Goal: Task Accomplishment & Management: Use online tool/utility

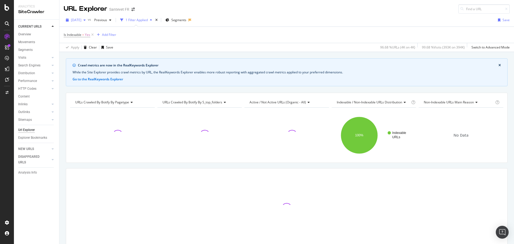
click at [86, 20] on icon "button" at bounding box center [84, 19] width 2 height 3
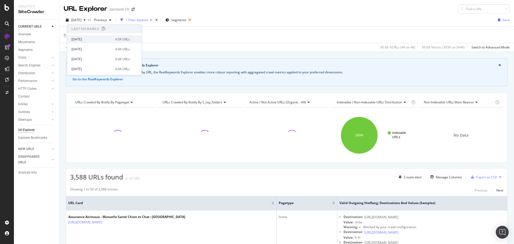
click at [95, 38] on div "[DATE]" at bounding box center [91, 39] width 40 height 5
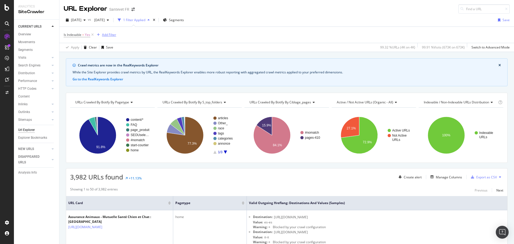
click at [112, 36] on div "Add Filter" at bounding box center [109, 34] width 14 height 5
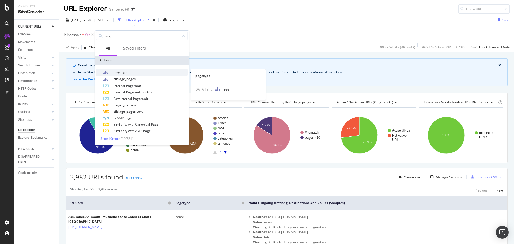
type input "page"
click at [118, 73] on span "pagetype" at bounding box center [120, 72] width 15 height 5
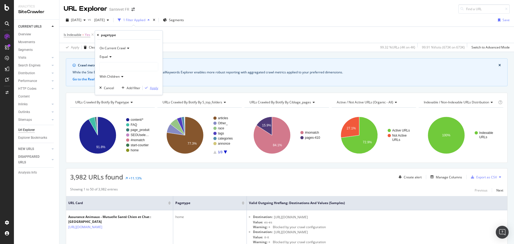
click at [154, 88] on div "Apply" at bounding box center [154, 88] width 8 height 5
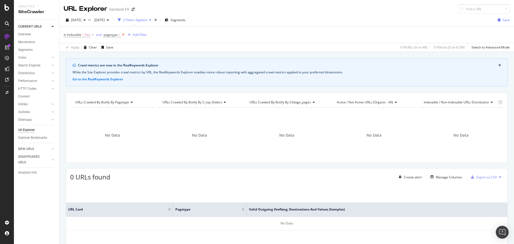
click at [124, 35] on icon at bounding box center [123, 34] width 5 height 5
